Goal: Information Seeking & Learning: Learn about a topic

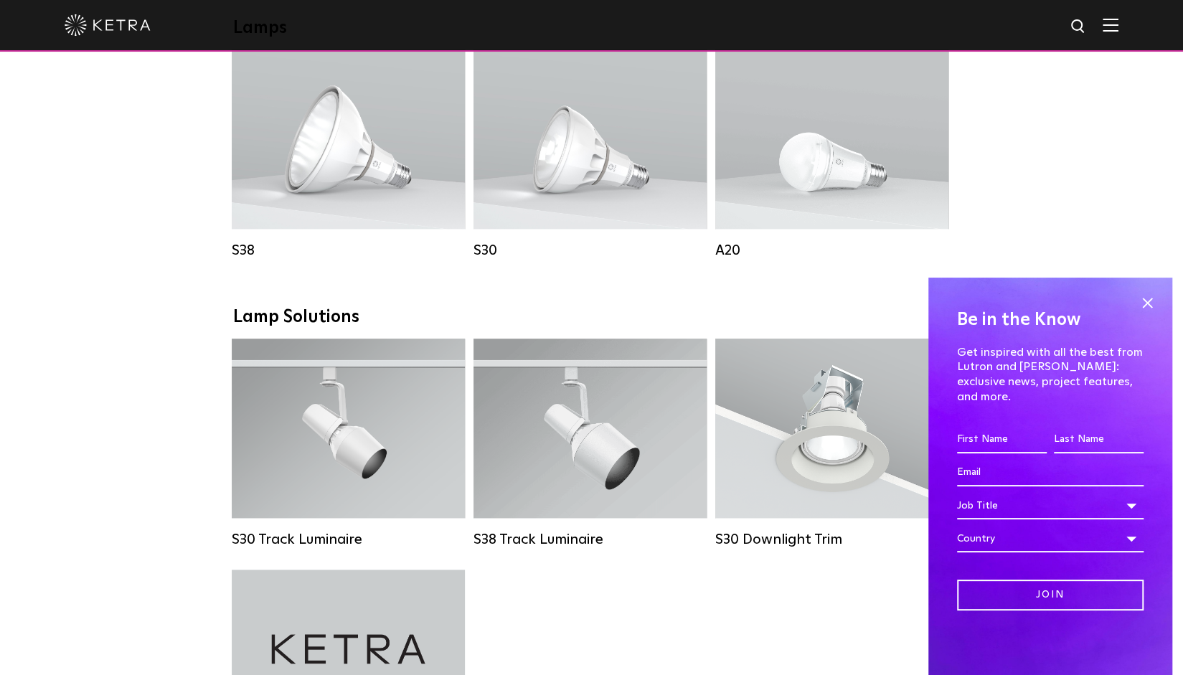
scroll to position [1291, 0]
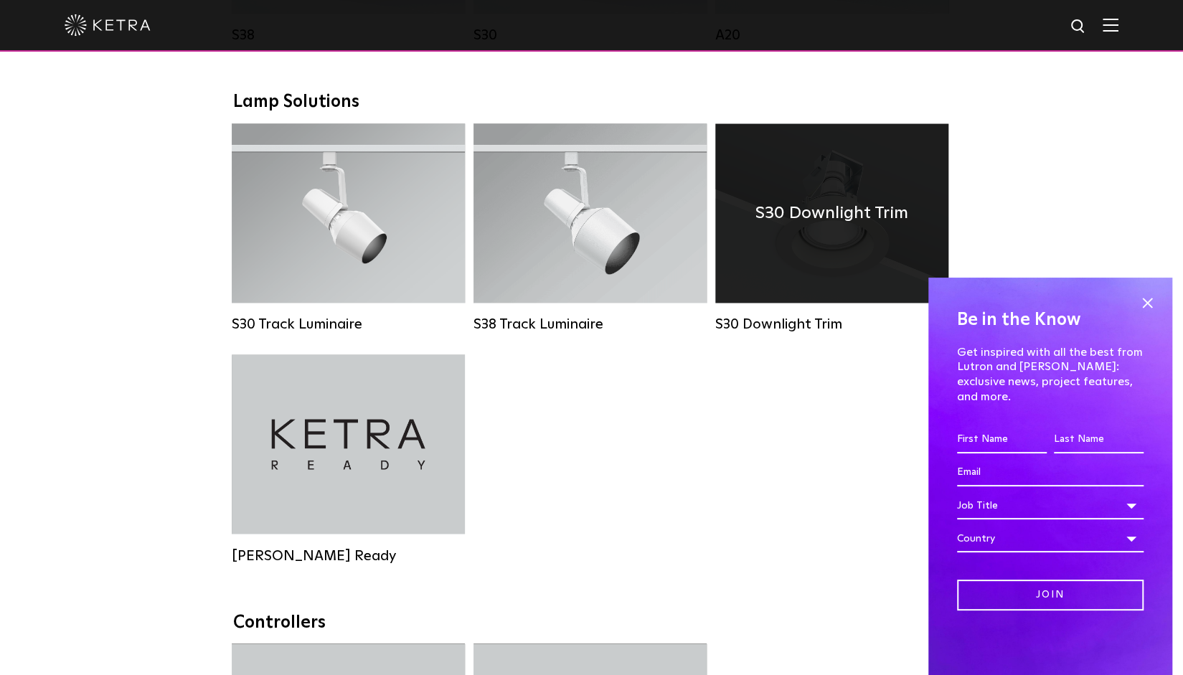
click at [812, 303] on div "S30 Downlight Trim" at bounding box center [831, 212] width 233 height 179
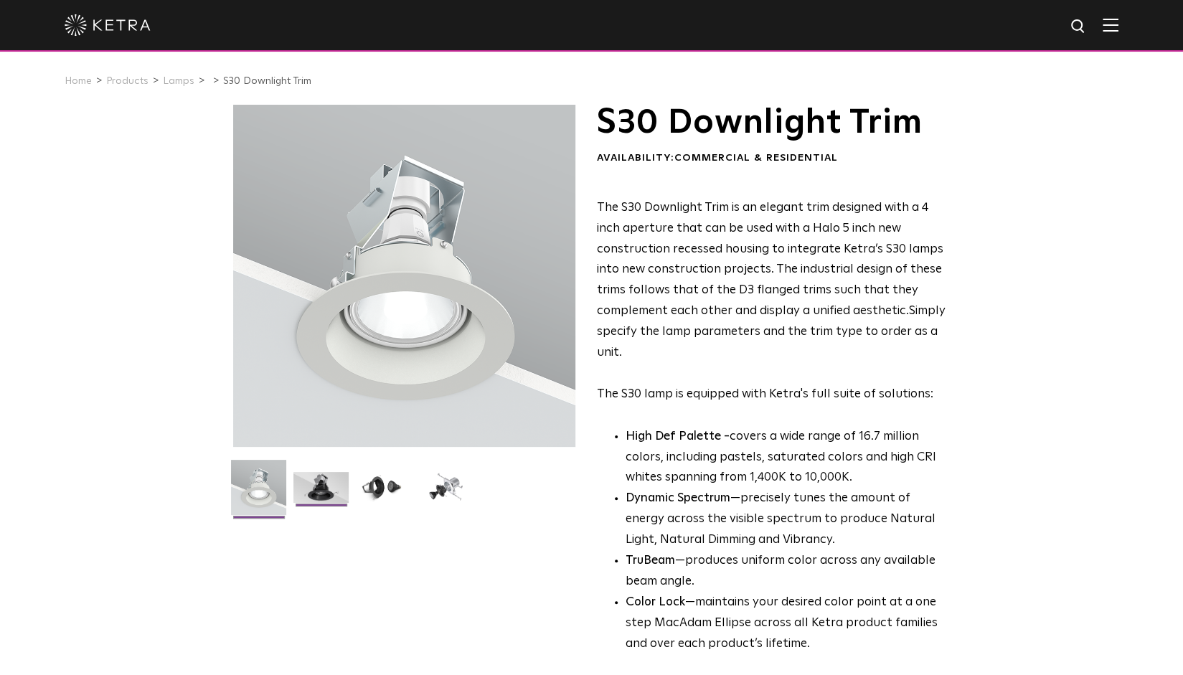
click at [327, 477] on img at bounding box center [320, 493] width 55 height 42
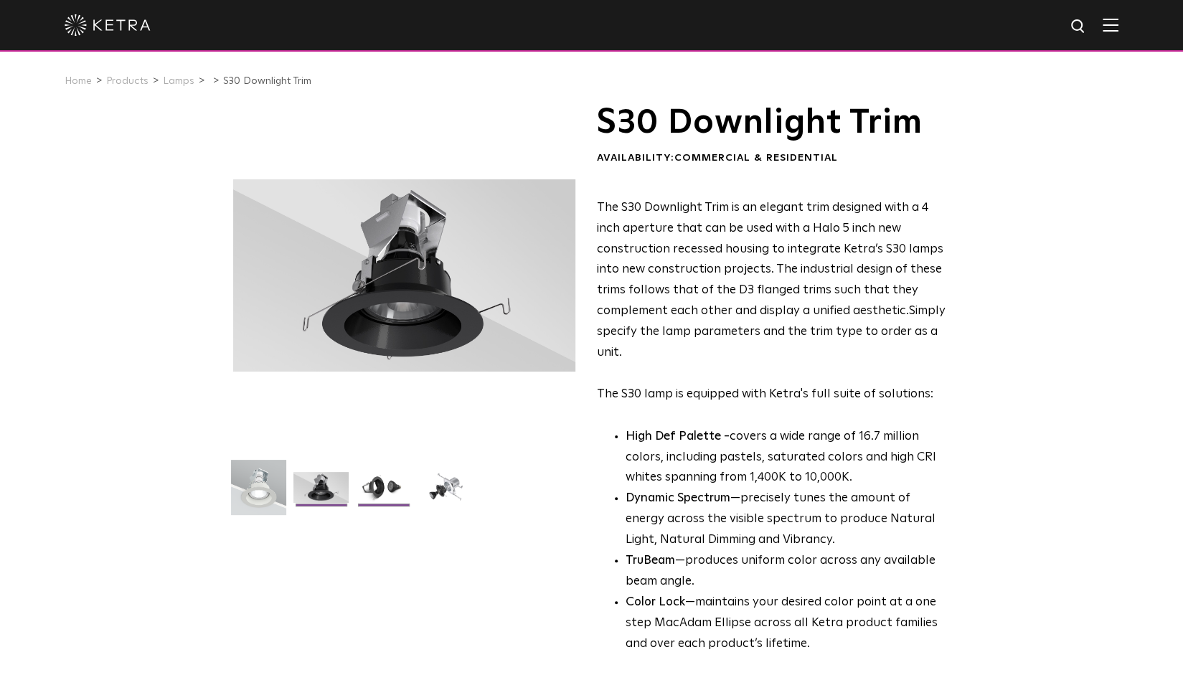
click at [382, 486] on img at bounding box center [383, 493] width 55 height 42
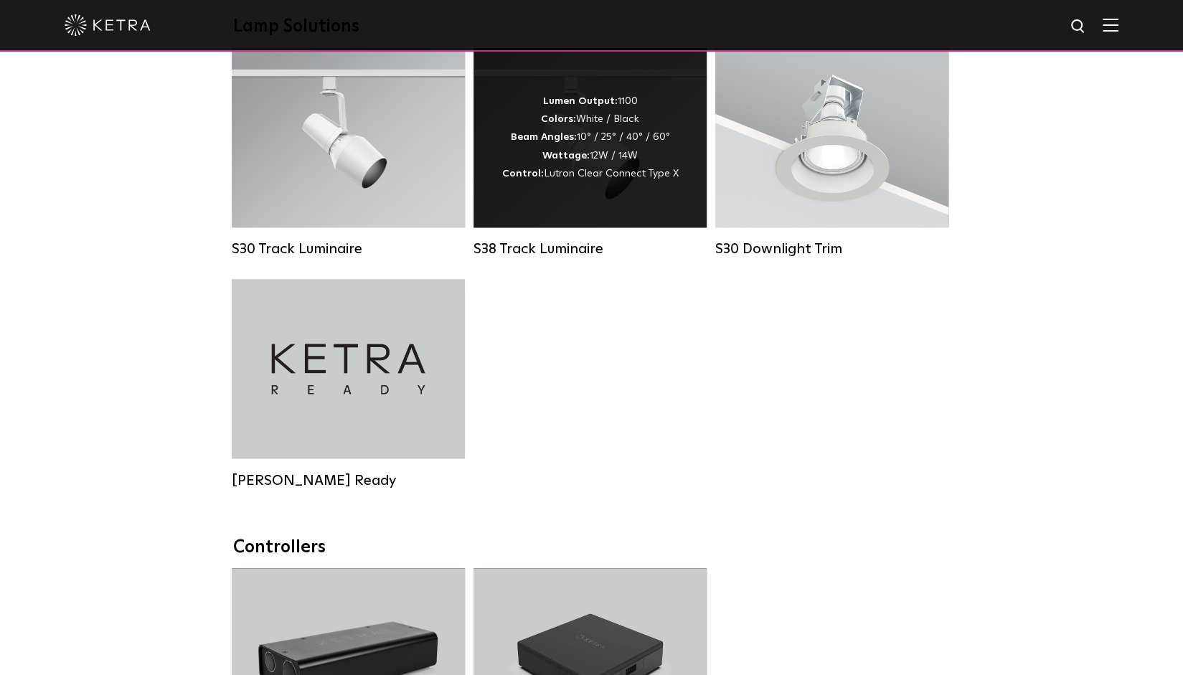
scroll to position [1151, 0]
